Goal: Task Accomplishment & Management: Manage account settings

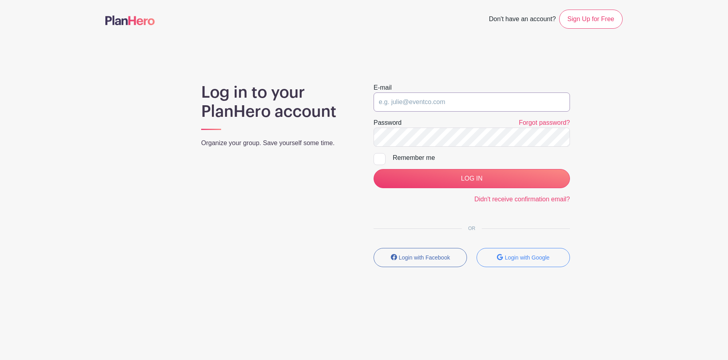
click at [445, 99] on input "email" at bounding box center [472, 102] width 196 height 19
type input "[EMAIL_ADDRESS][DOMAIN_NAME]"
click at [427, 159] on div "Remember me" at bounding box center [481, 158] width 177 height 10
click at [379, 158] on input "Remember me" at bounding box center [376, 155] width 5 height 5
checkbox input "true"
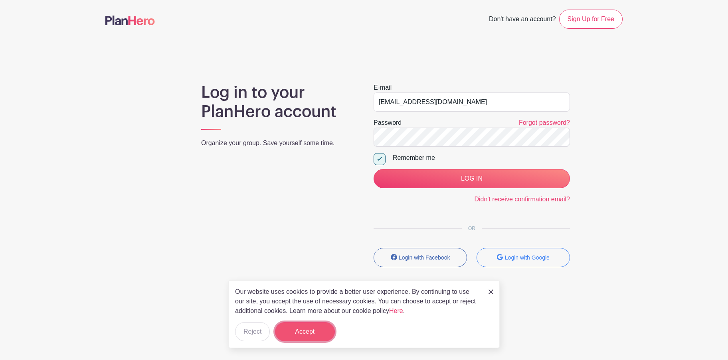
click at [329, 332] on button "Accept" at bounding box center [305, 331] width 60 height 19
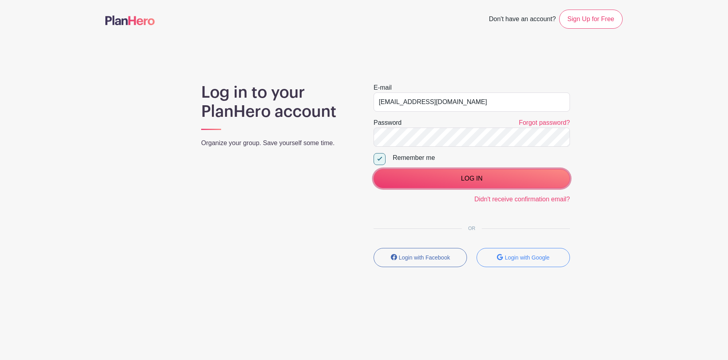
click at [428, 181] on input "LOG IN" at bounding box center [472, 178] width 196 height 19
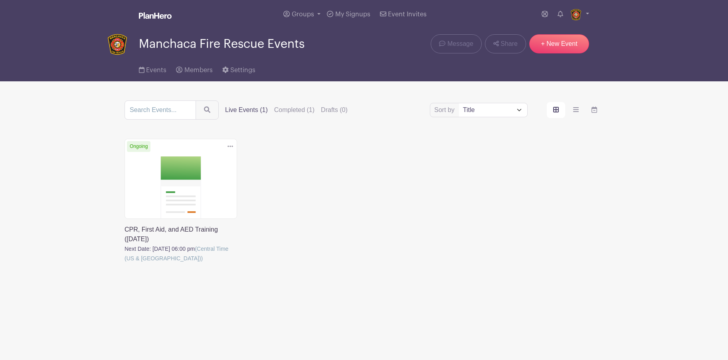
click at [125, 263] on link at bounding box center [125, 263] width 0 height 0
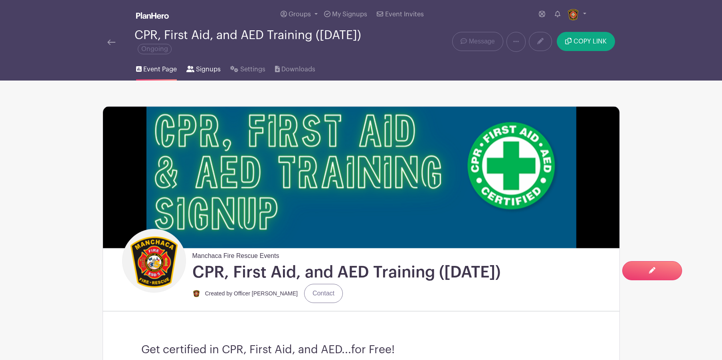
click at [210, 68] on span "Signups" at bounding box center [208, 70] width 25 height 10
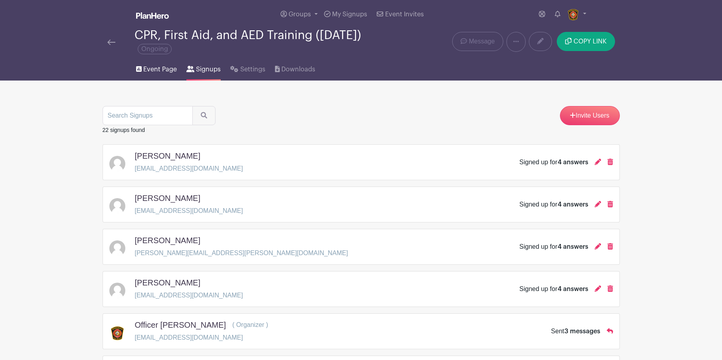
click at [164, 71] on span "Event Page" at bounding box center [160, 70] width 34 height 10
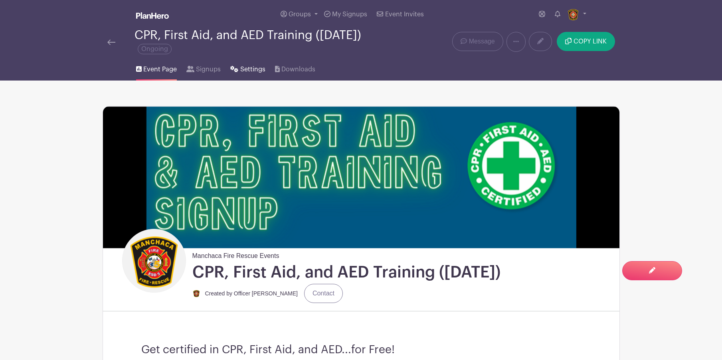
click at [249, 69] on span "Settings" at bounding box center [252, 70] width 25 height 10
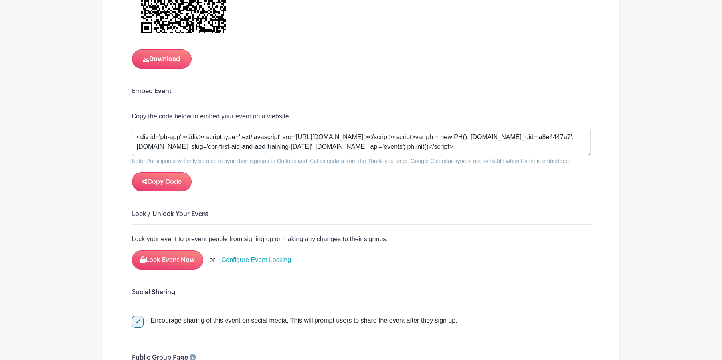
scroll to position [1038, 0]
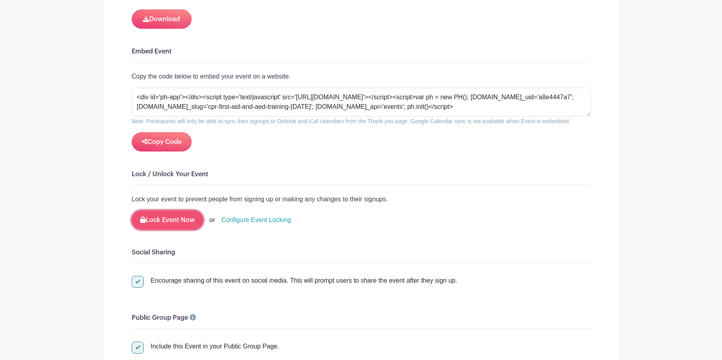
click at [166, 221] on button "Lock Event Now" at bounding box center [167, 220] width 71 height 19
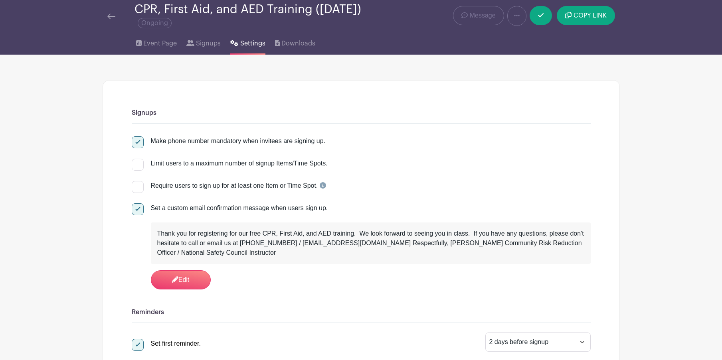
scroll to position [0, 0]
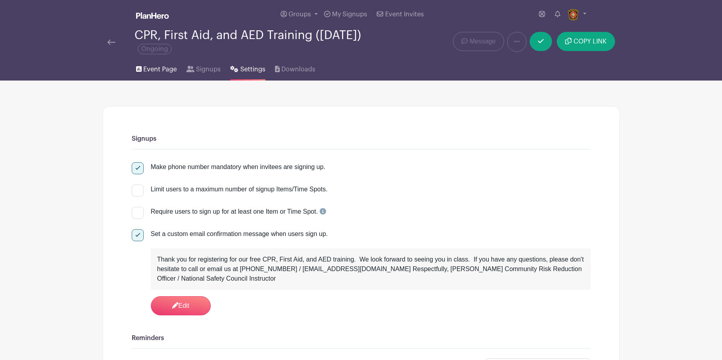
click at [169, 65] on span "Event Page" at bounding box center [160, 70] width 34 height 10
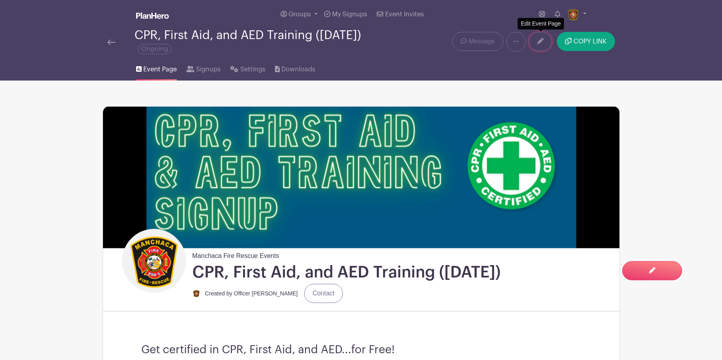
click at [540, 39] on icon at bounding box center [540, 41] width 6 height 6
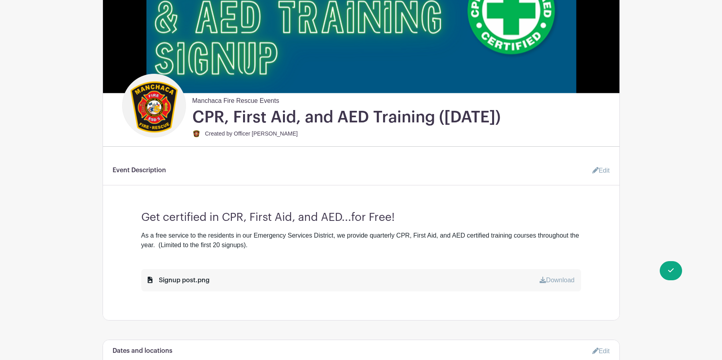
scroll to position [160, 0]
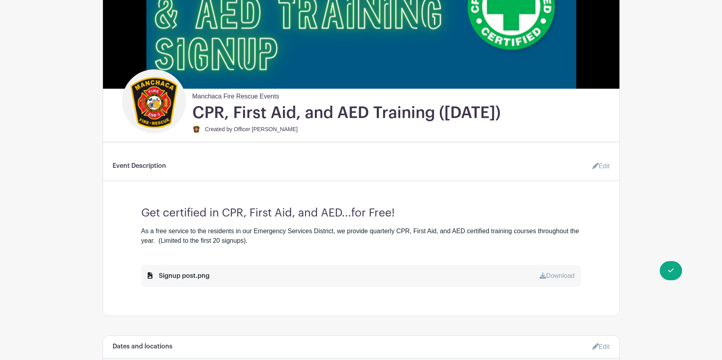
click at [607, 169] on link "Edit" at bounding box center [598, 166] width 24 height 16
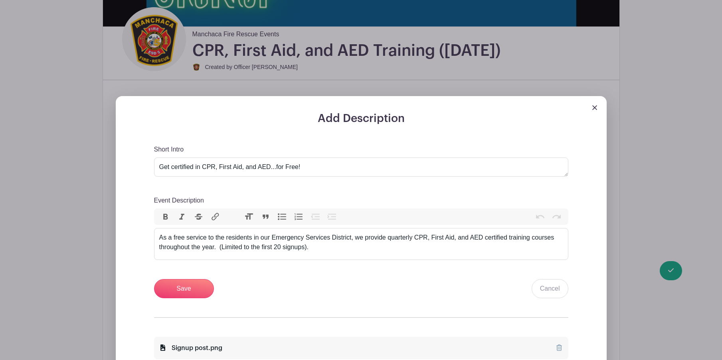
scroll to position [239, 0]
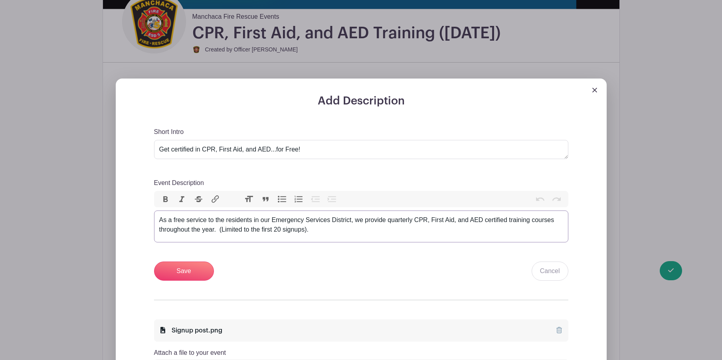
click at [158, 220] on trix-editor "As a free service to the residents in our Emergency Services District, we provi…" at bounding box center [361, 227] width 414 height 32
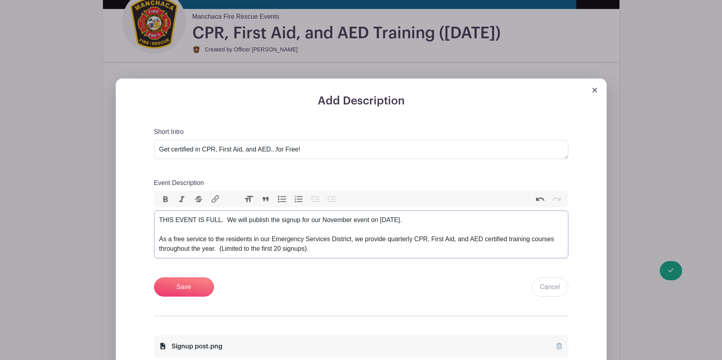
type trix-editor "<div>THIS EVENT IS FULL.&nbsp; We will publish the signup for our November even…"
click at [194, 287] on input "Save" at bounding box center [184, 287] width 60 height 19
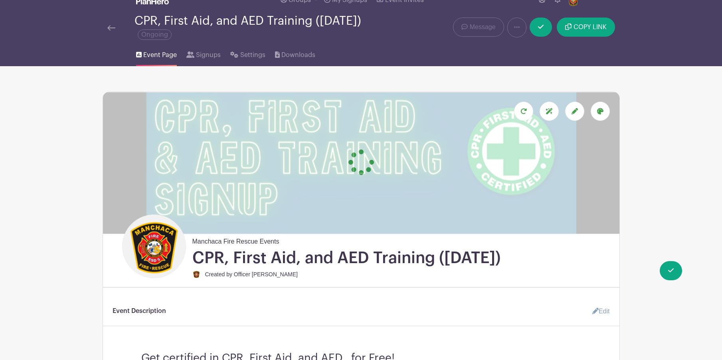
scroll to position [0, 0]
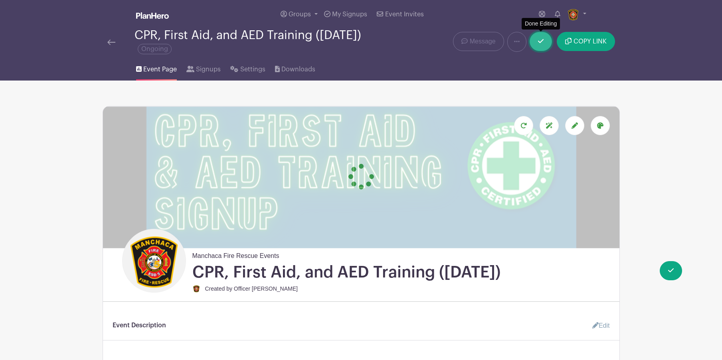
click at [543, 41] on icon at bounding box center [541, 41] width 6 height 6
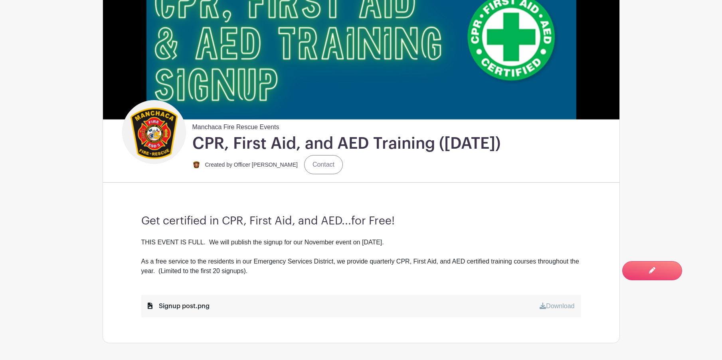
scroll to position [40, 0]
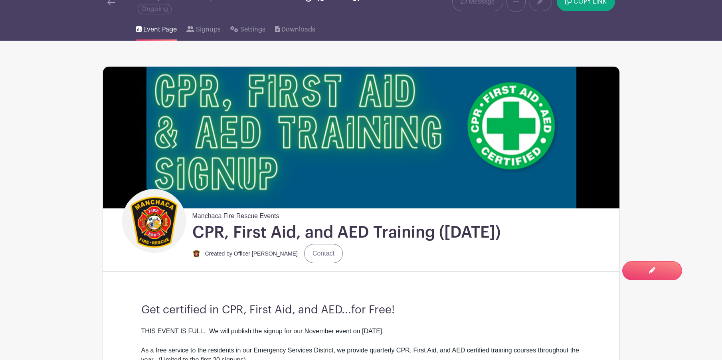
click at [265, 28] on li "Settings" at bounding box center [252, 28] width 44 height 26
click at [253, 35] on link "Settings" at bounding box center [247, 28] width 35 height 26
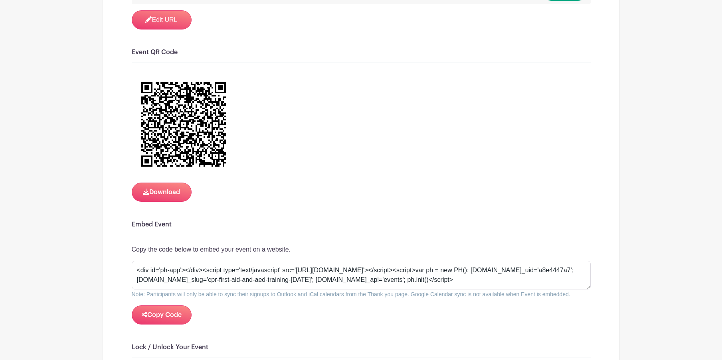
scroll to position [798, 0]
